Goal: Task Accomplishment & Management: Manage account settings

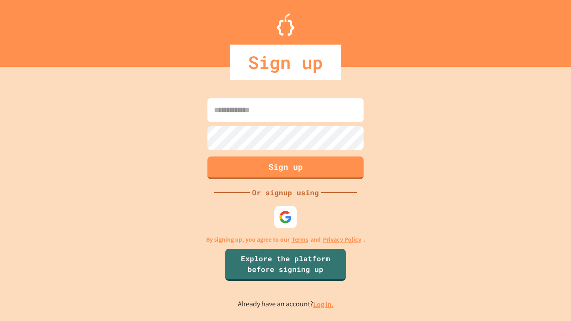
click at [324, 304] on link "Log in." at bounding box center [323, 304] width 21 height 9
